Goal: Find specific page/section: Find specific page/section

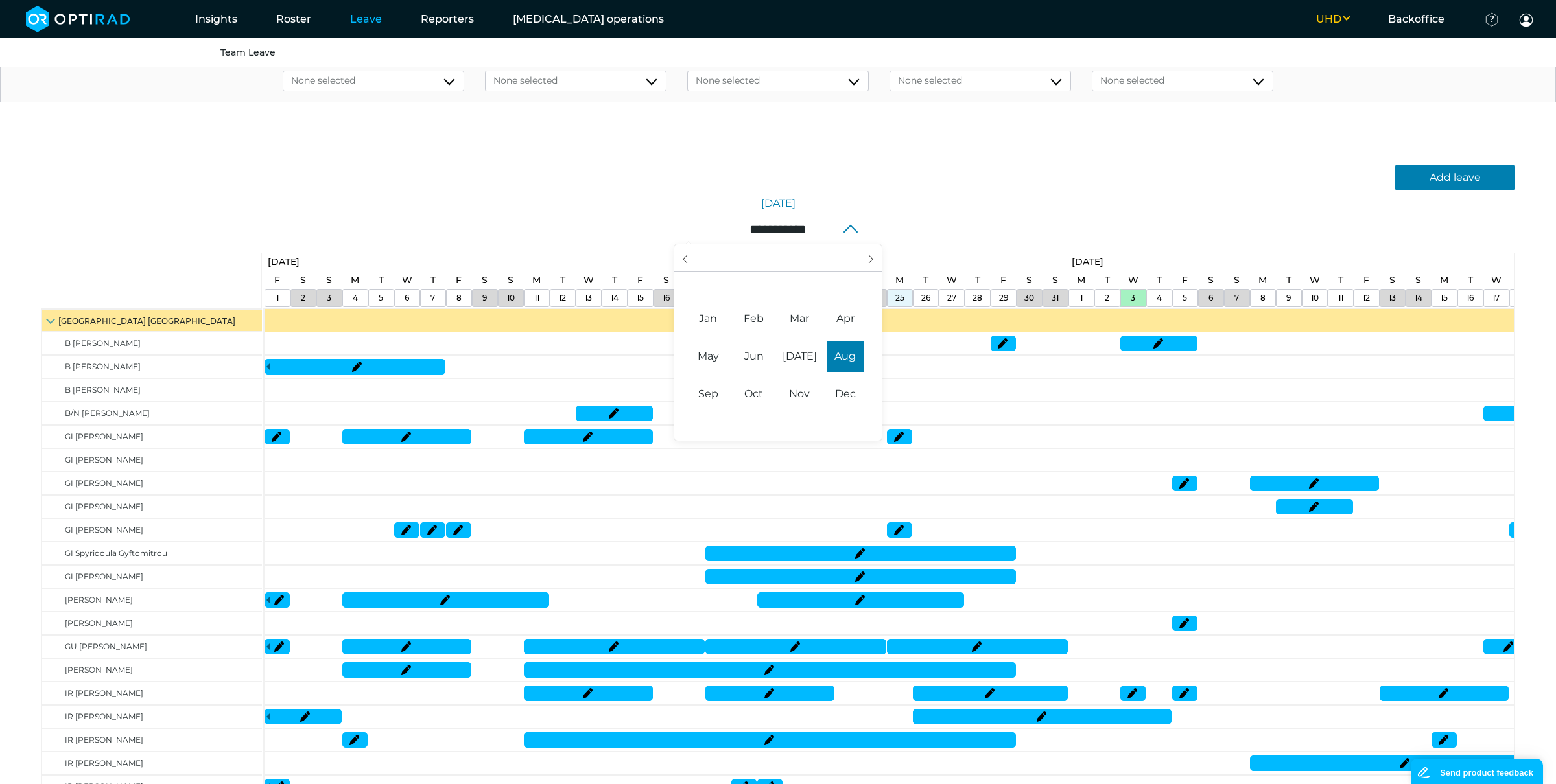
click at [812, 233] on input "**********" at bounding box center [778, 229] width 207 height 27
click at [803, 346] on span "[DATE]" at bounding box center [800, 357] width 37 height 31
type input "*********"
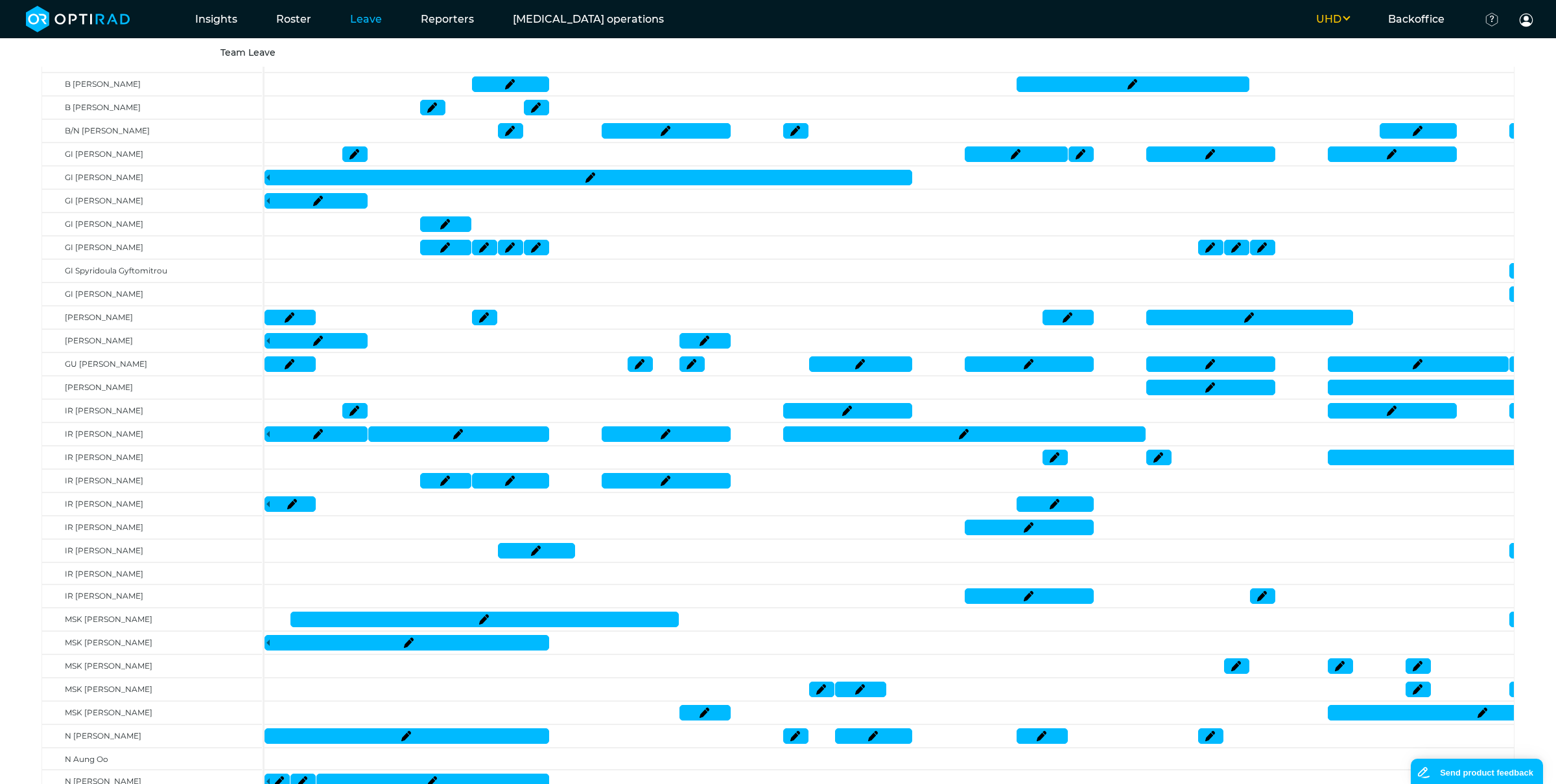
scroll to position [405, 0]
